Goal: Information Seeking & Learning: Learn about a topic

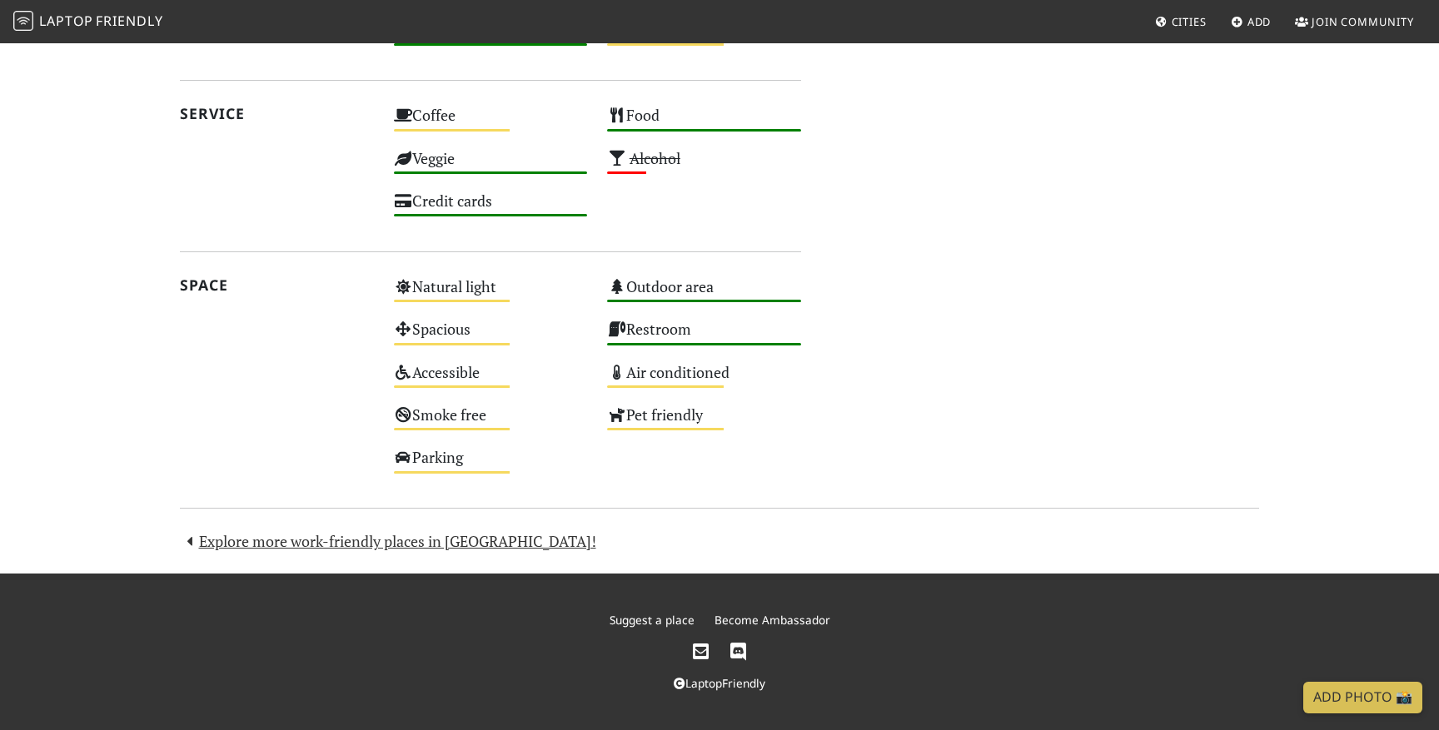
scroll to position [843, 0]
click at [377, 537] on link "Explore more work-friendly places in [GEOGRAPHIC_DATA]!" at bounding box center [388, 541] width 416 height 20
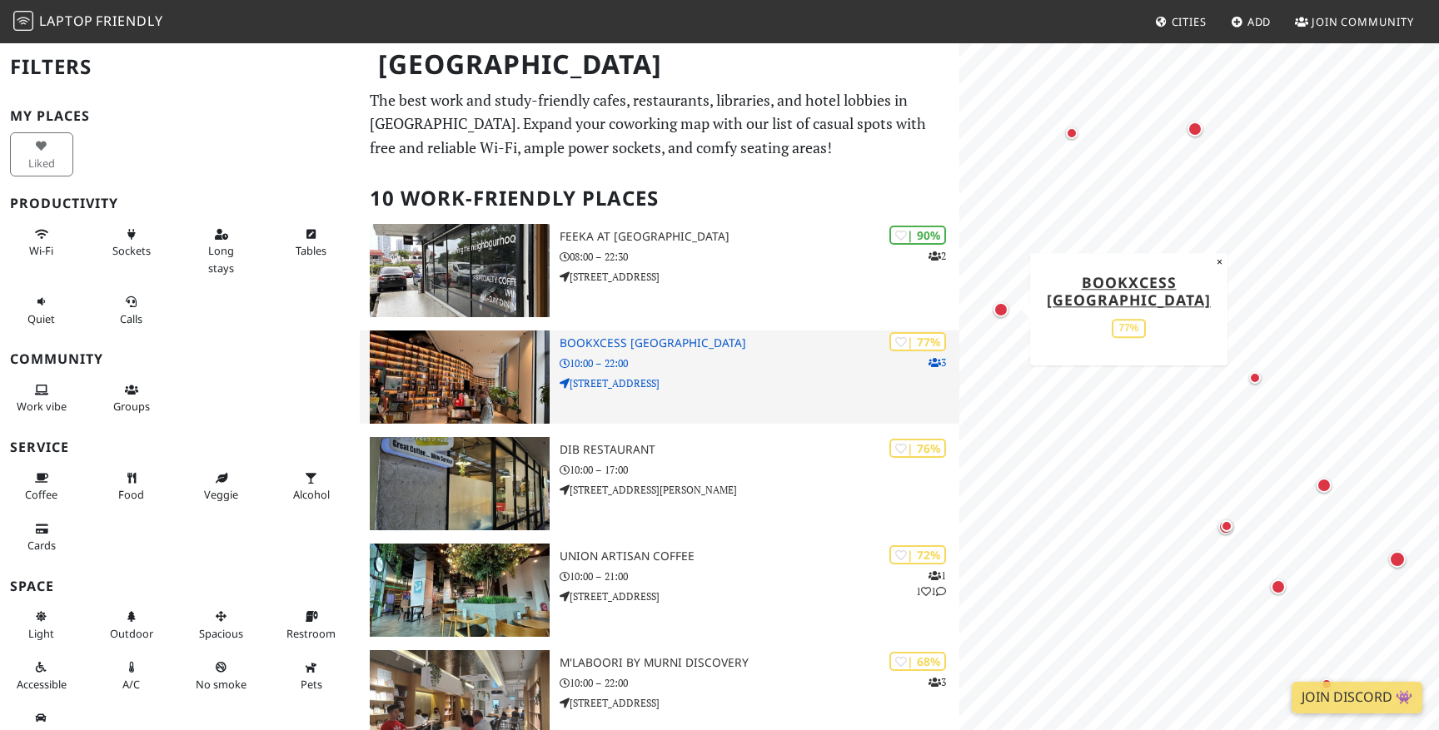
click at [690, 341] on h3 "BookXcess [GEOGRAPHIC_DATA]" at bounding box center [760, 343] width 400 height 14
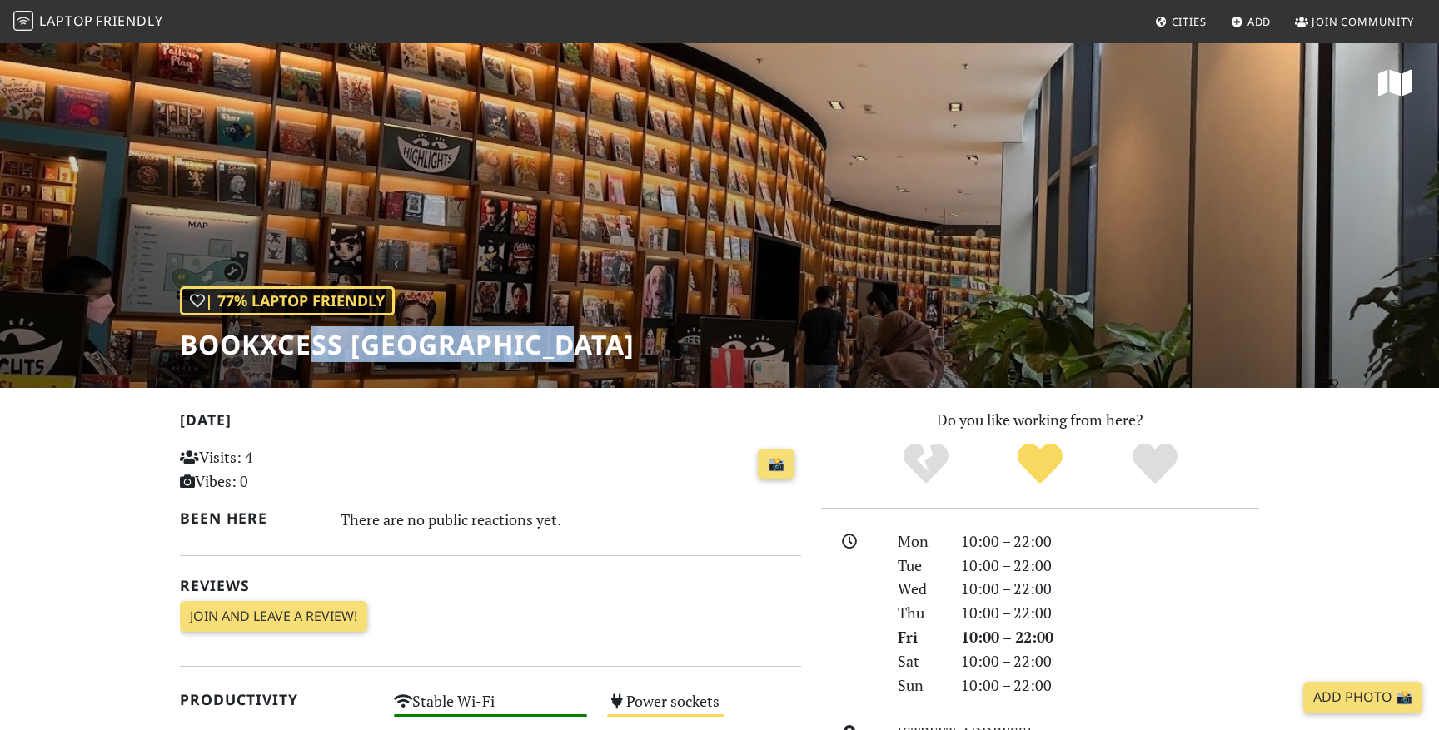
drag, startPoint x: 307, startPoint y: 345, endPoint x: 585, endPoint y: 346, distance: 277.4
click at [585, 346] on h1 "BookXcess [GEOGRAPHIC_DATA]" at bounding box center [407, 345] width 455 height 32
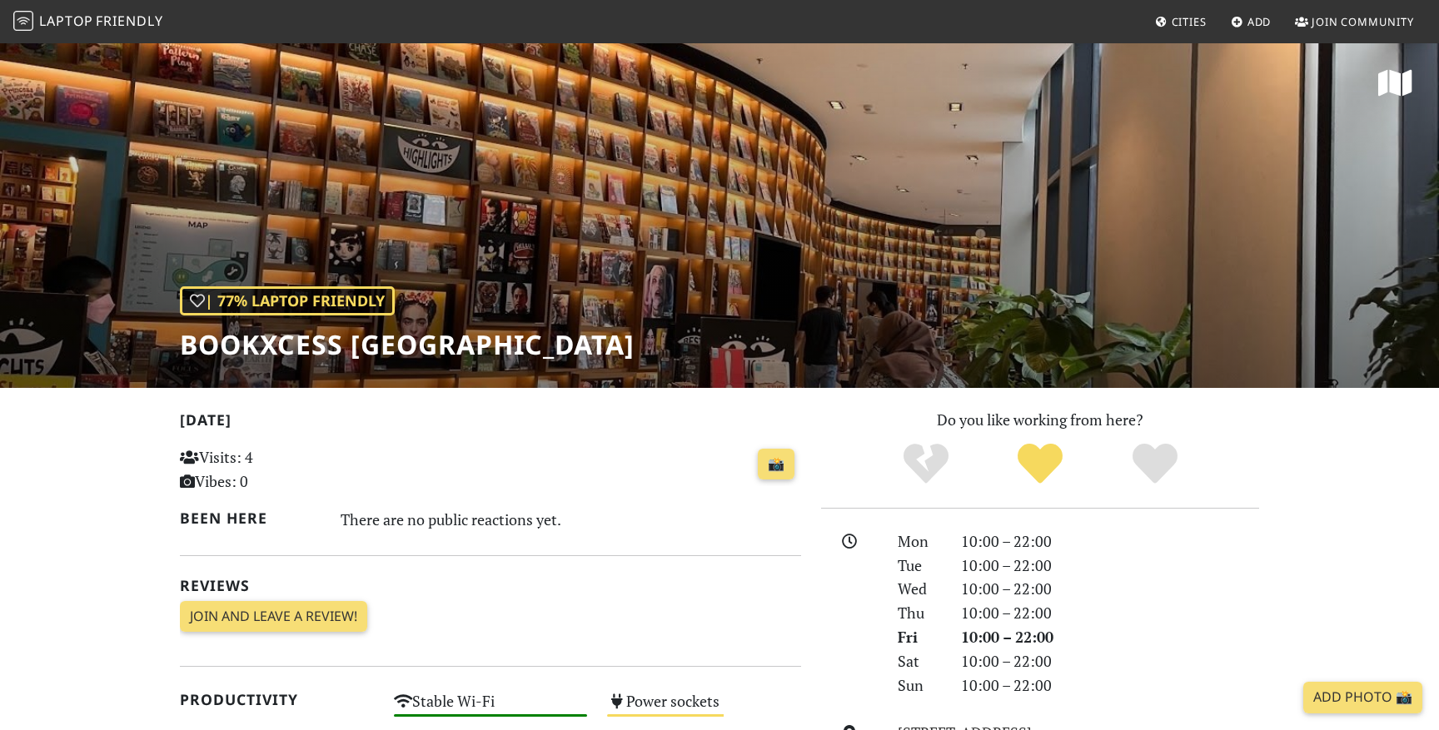
click at [585, 346] on h1 "BookXcess Tropicana Gardens Mall" at bounding box center [407, 345] width 455 height 32
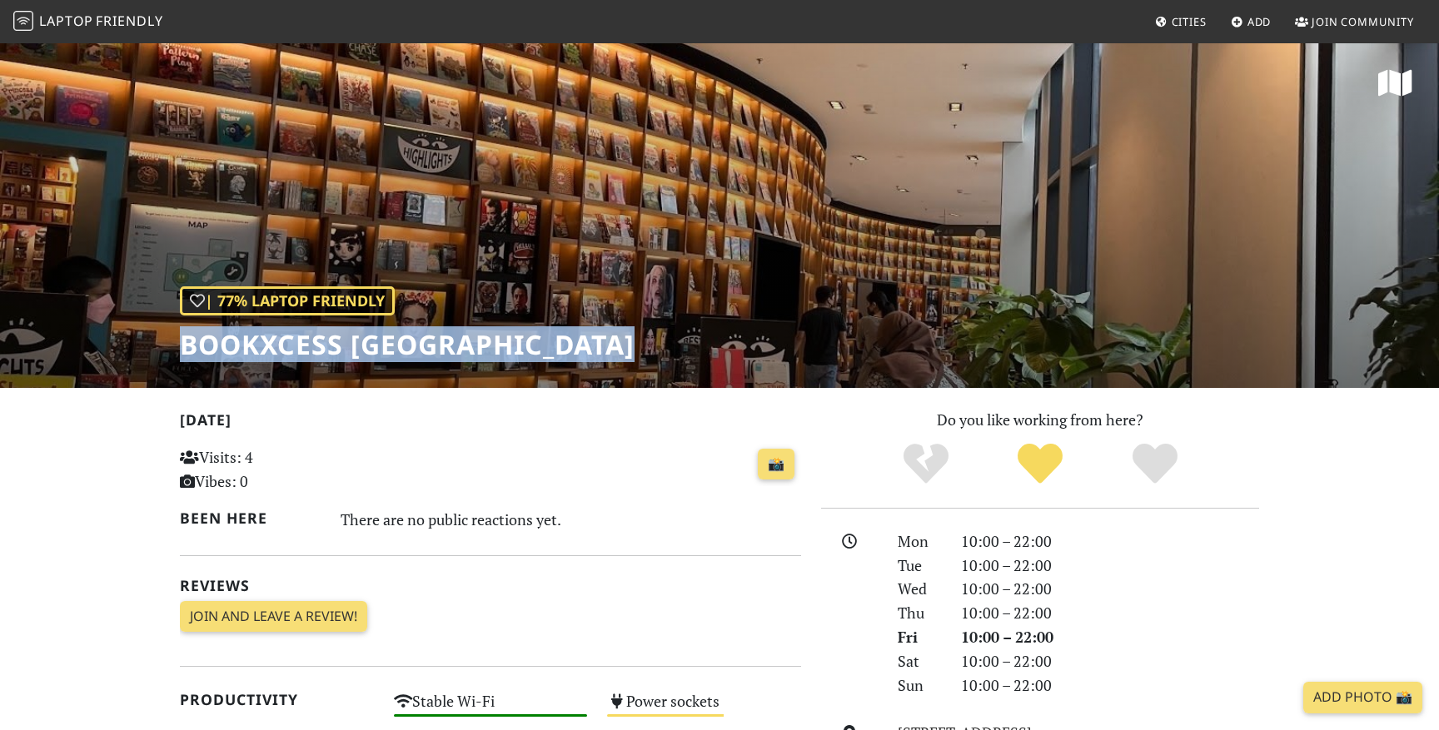
click at [428, 346] on h1 "BookXcess Tropicana Gardens Mall" at bounding box center [407, 345] width 455 height 32
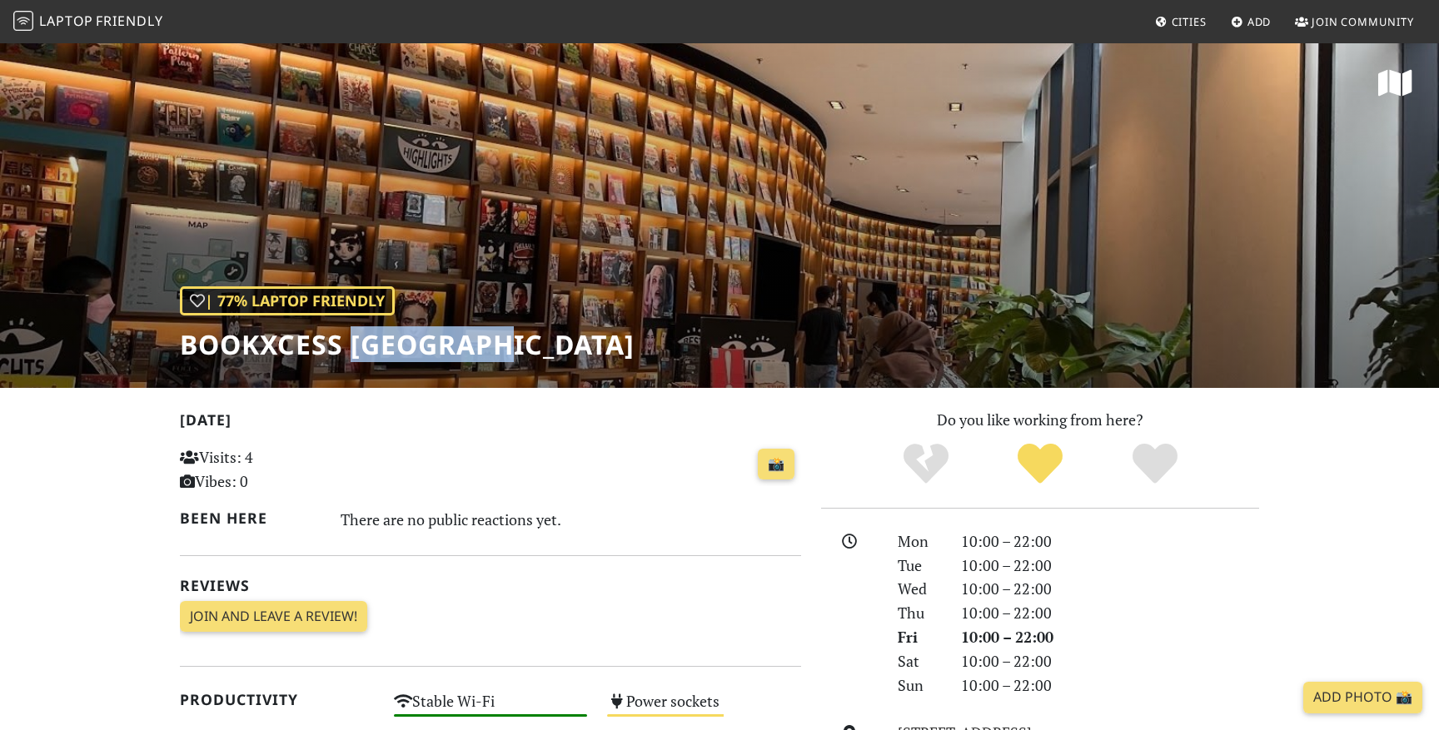
click at [428, 346] on h1 "BookXcess Tropicana Gardens Mall" at bounding box center [407, 345] width 455 height 32
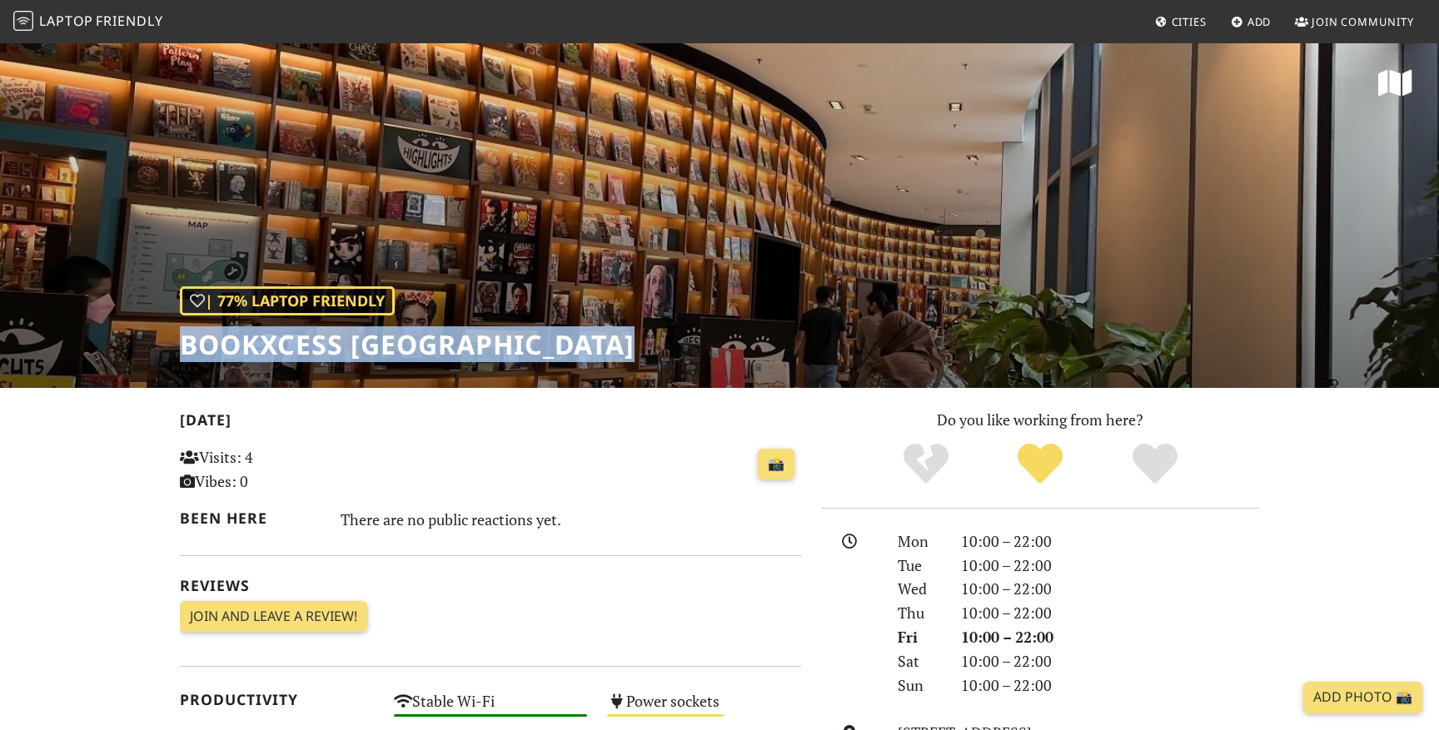
click at [428, 346] on h1 "BookXcess Tropicana Gardens Mall" at bounding box center [407, 345] width 455 height 32
click at [508, 350] on h1 "BookXcess Tropicana Gardens Mall" at bounding box center [407, 345] width 455 height 32
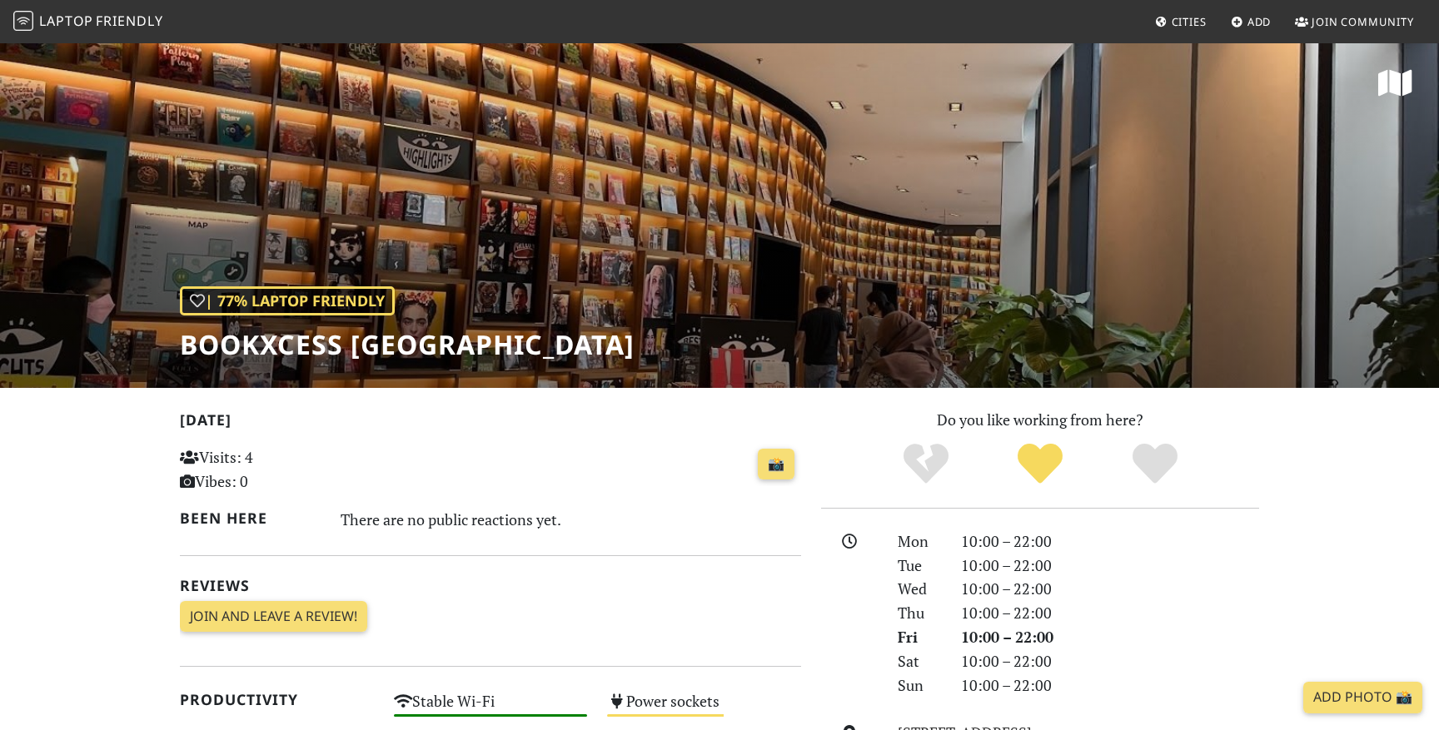
drag, startPoint x: 183, startPoint y: 341, endPoint x: 784, endPoint y: 353, distance: 600.6
click at [784, 353] on div "| 77% Laptop Friendly BookXcess Tropicana Gardens Mall" at bounding box center [719, 215] width 1439 height 346
copy h1 "BookXcess Tropicana Gardens Mall"
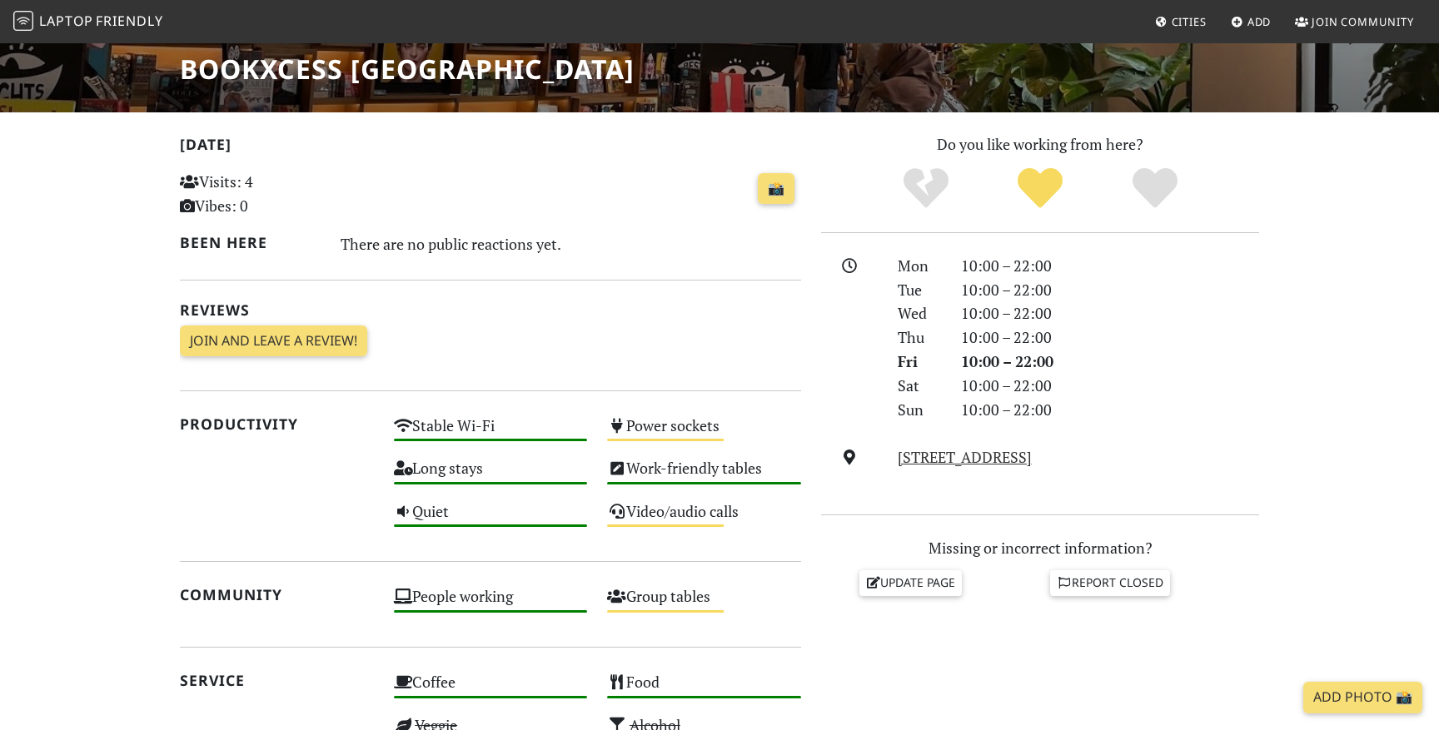
scroll to position [407, 0]
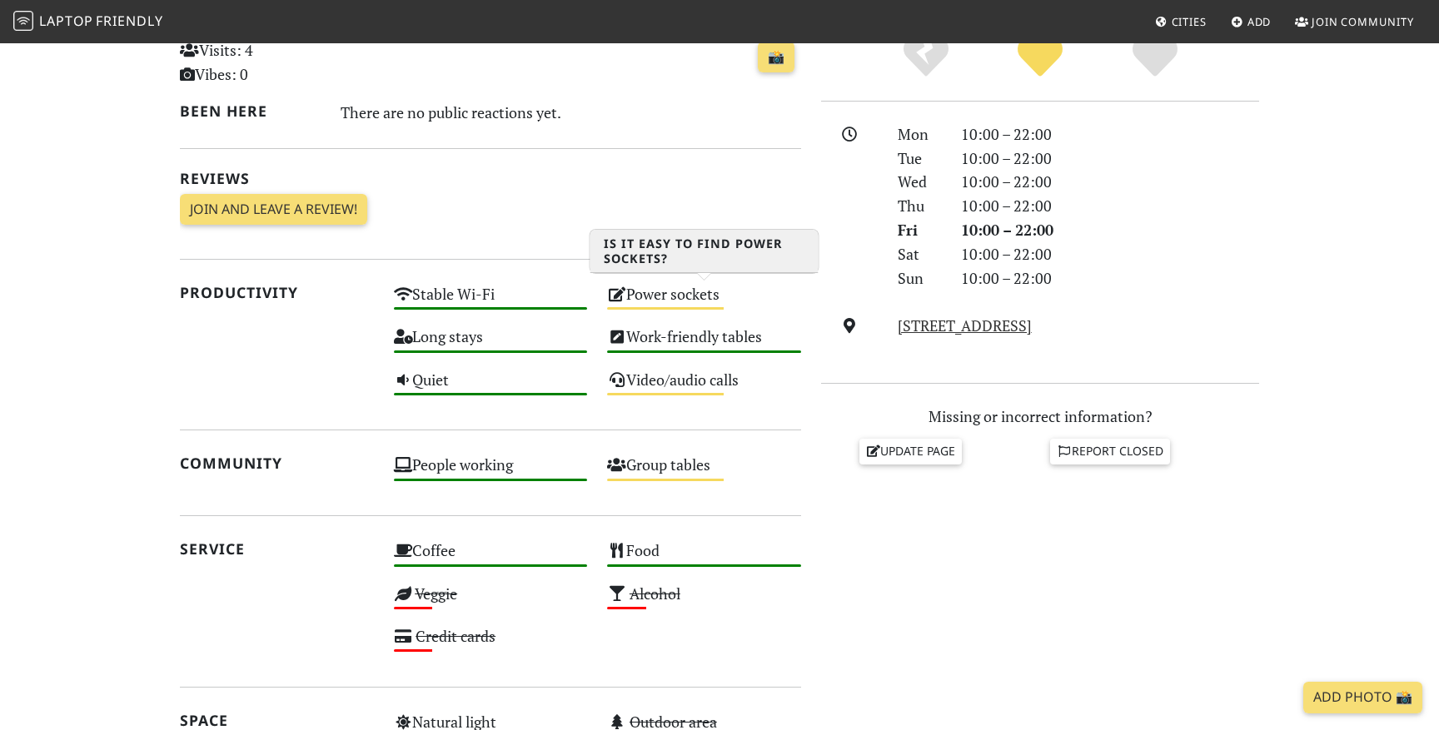
click at [666, 287] on div "Power sockets Medium" at bounding box center [704, 302] width 214 height 42
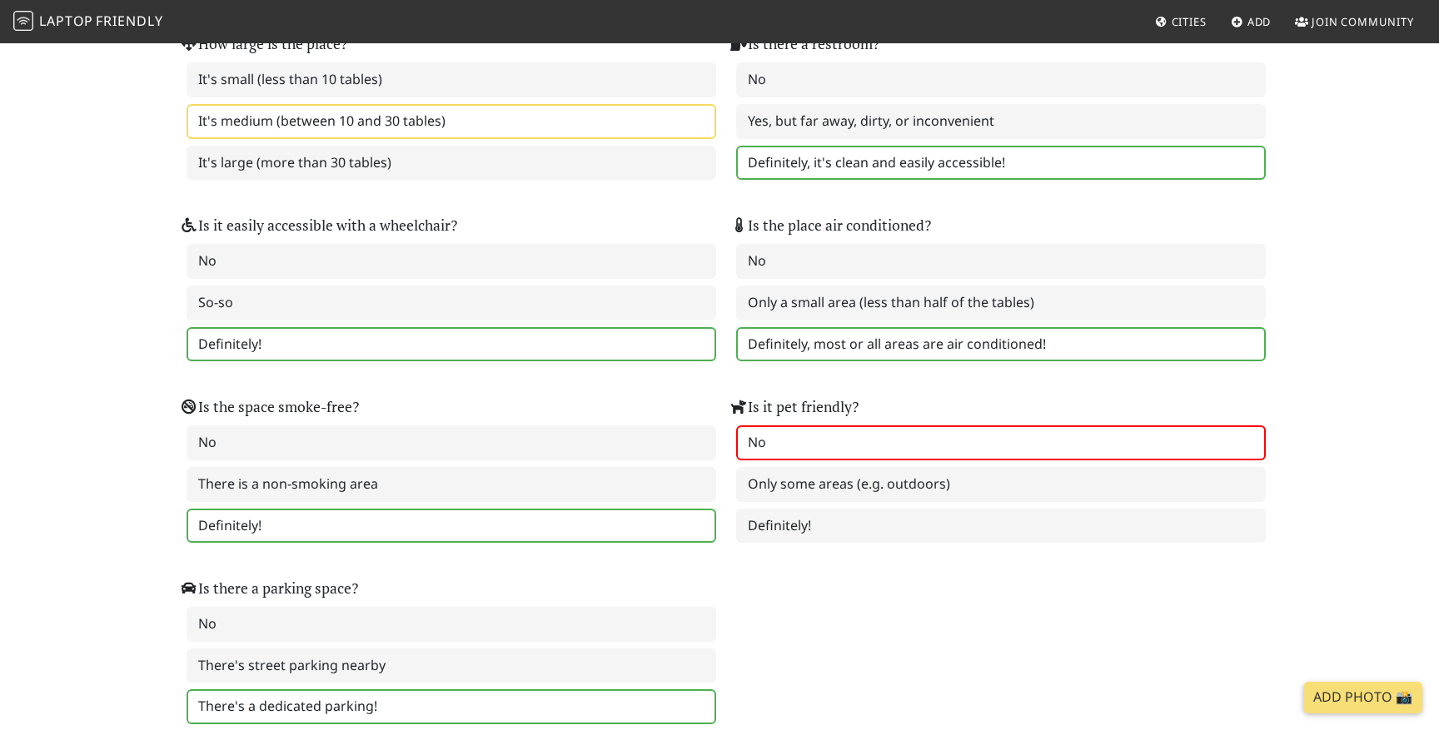
scroll to position [1998, 0]
